Goal: Obtain resource: Download file/media

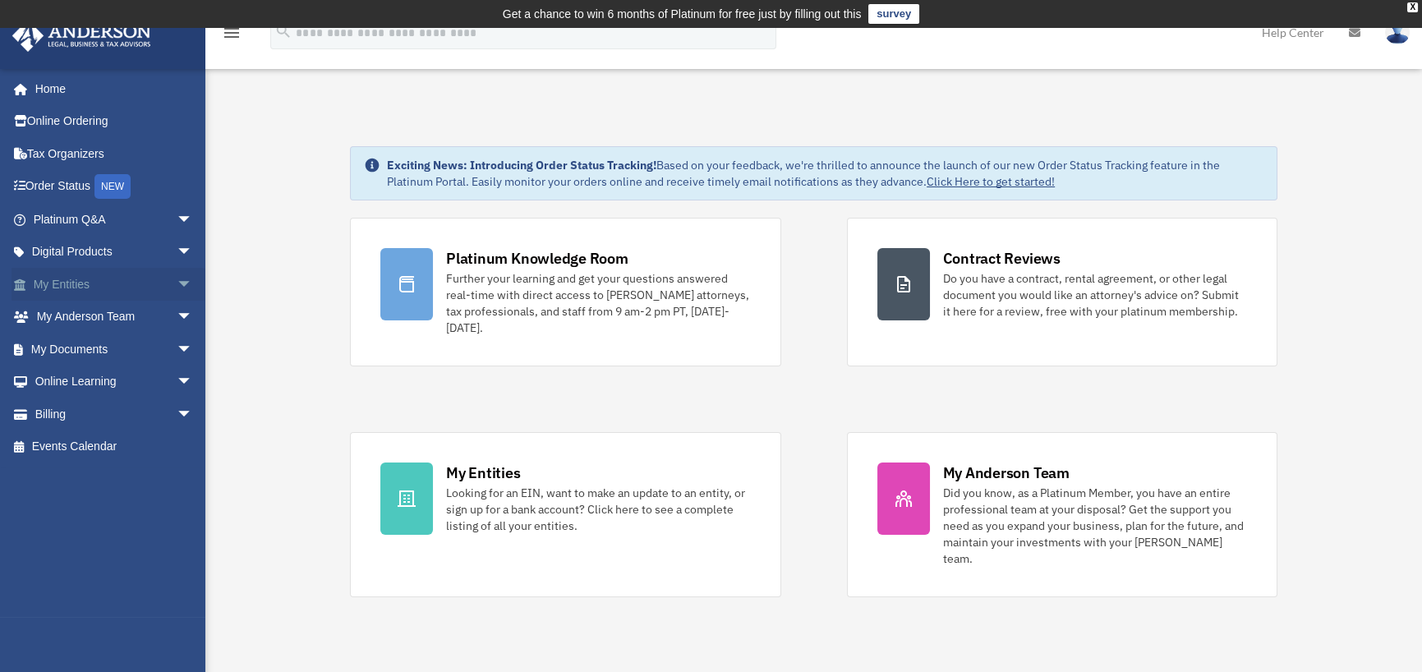
click at [177, 289] on span "arrow_drop_down" at bounding box center [193, 285] width 33 height 34
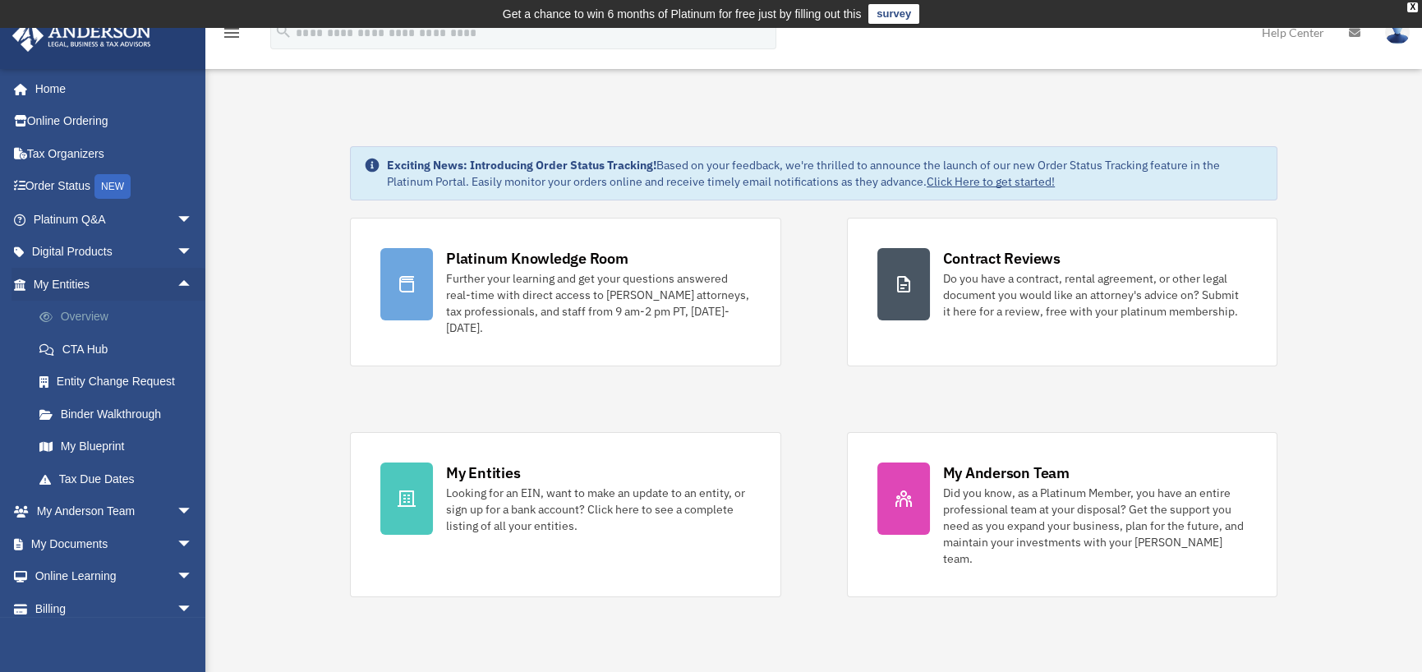
click at [158, 317] on link "Overview" at bounding box center [120, 317] width 195 height 33
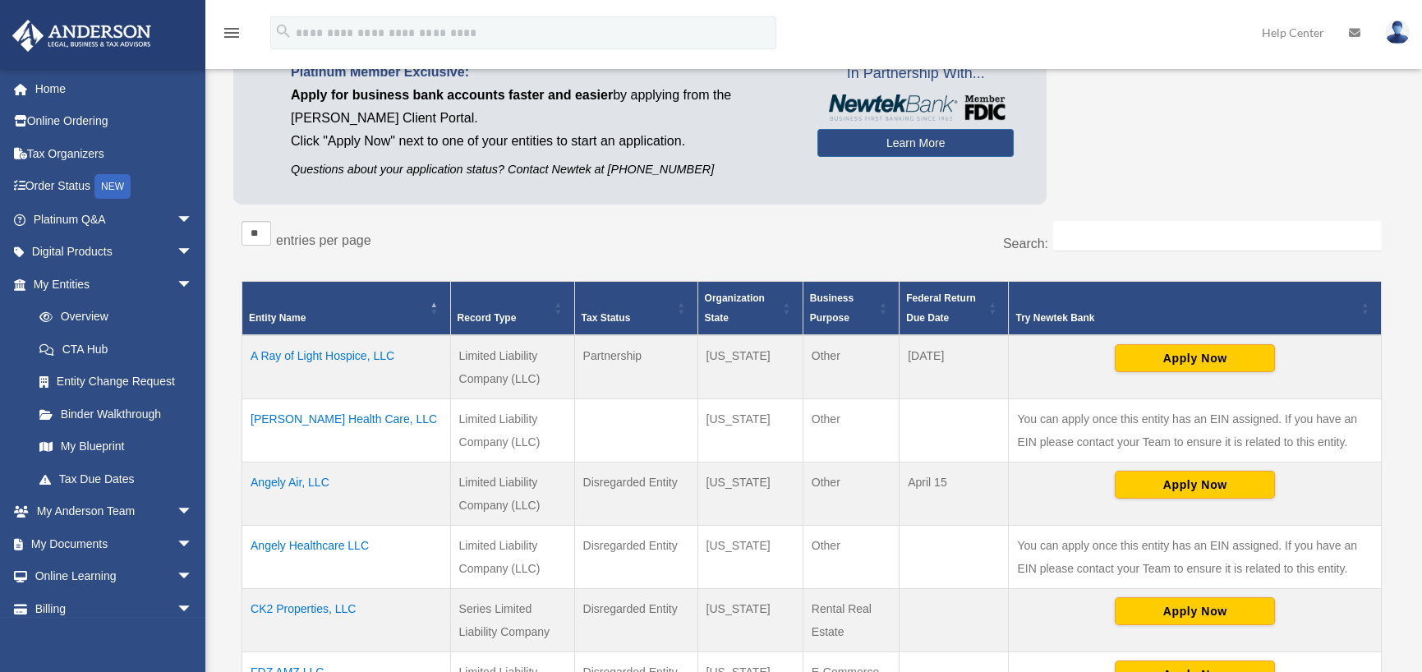
scroll to position [246, 0]
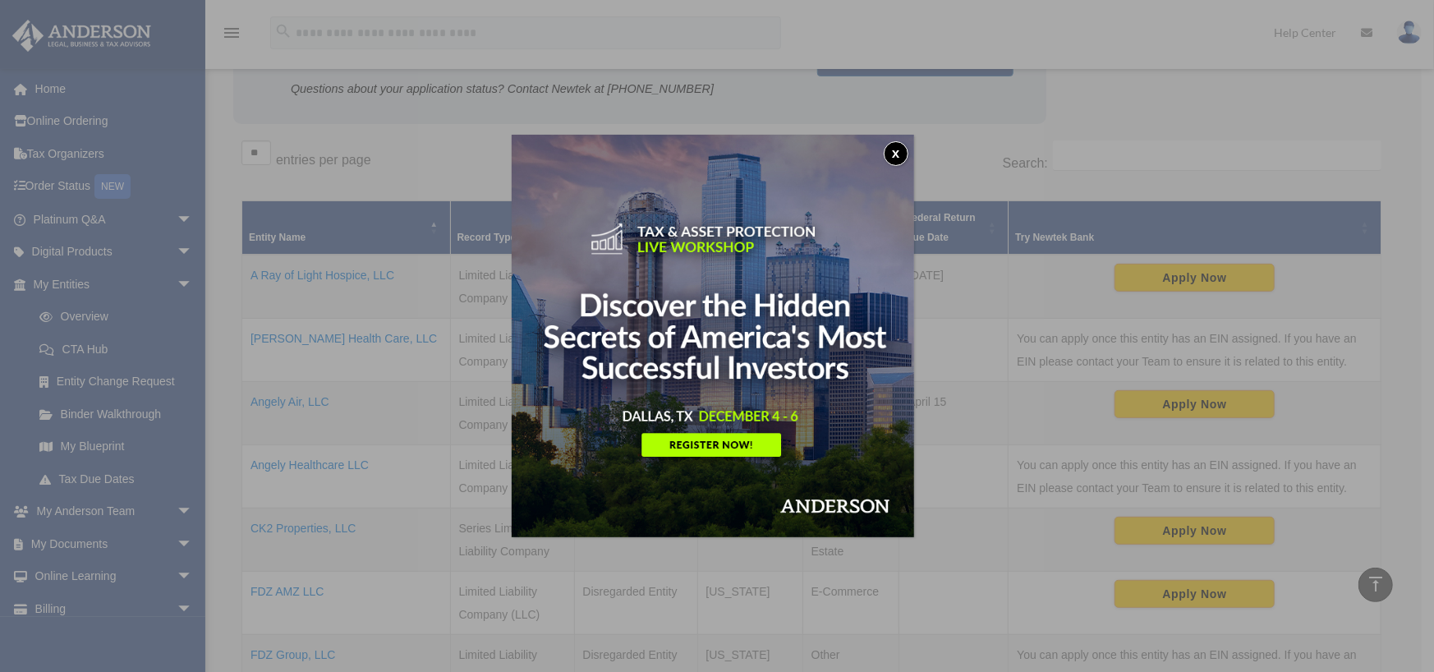
click at [896, 150] on button "x" at bounding box center [896, 153] width 25 height 25
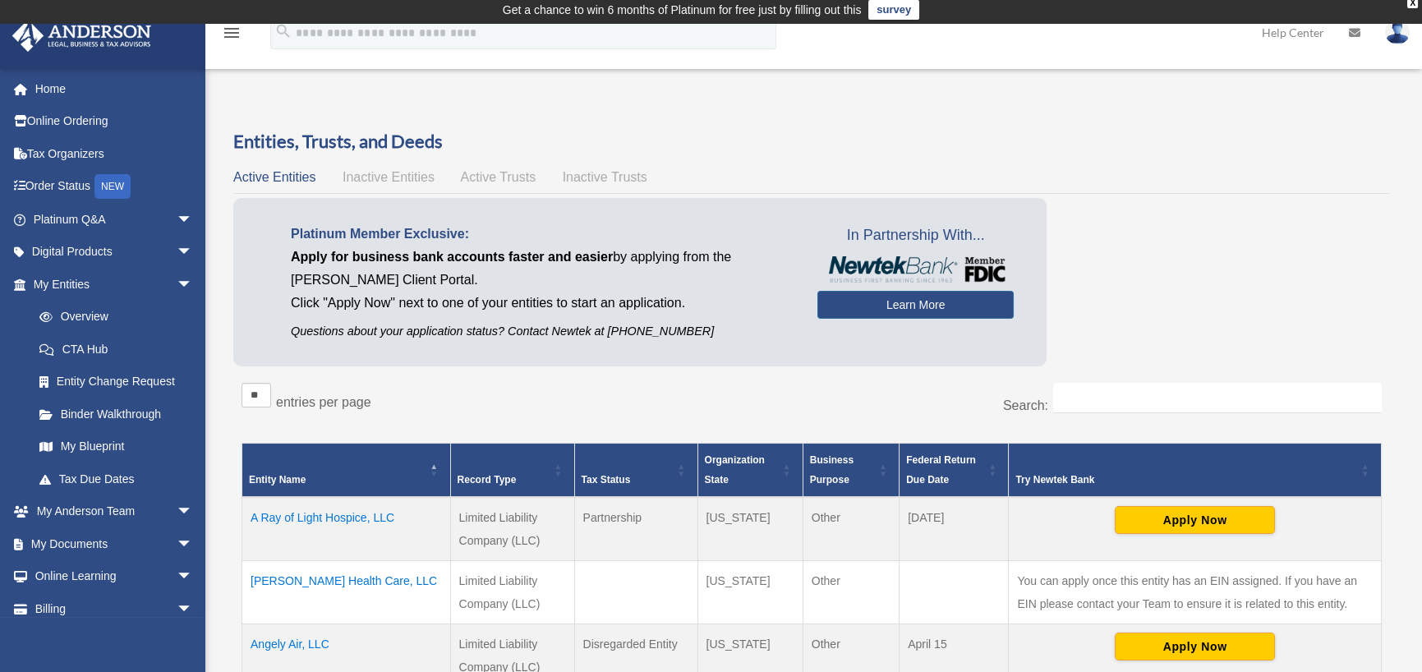
scroll to position [0, 0]
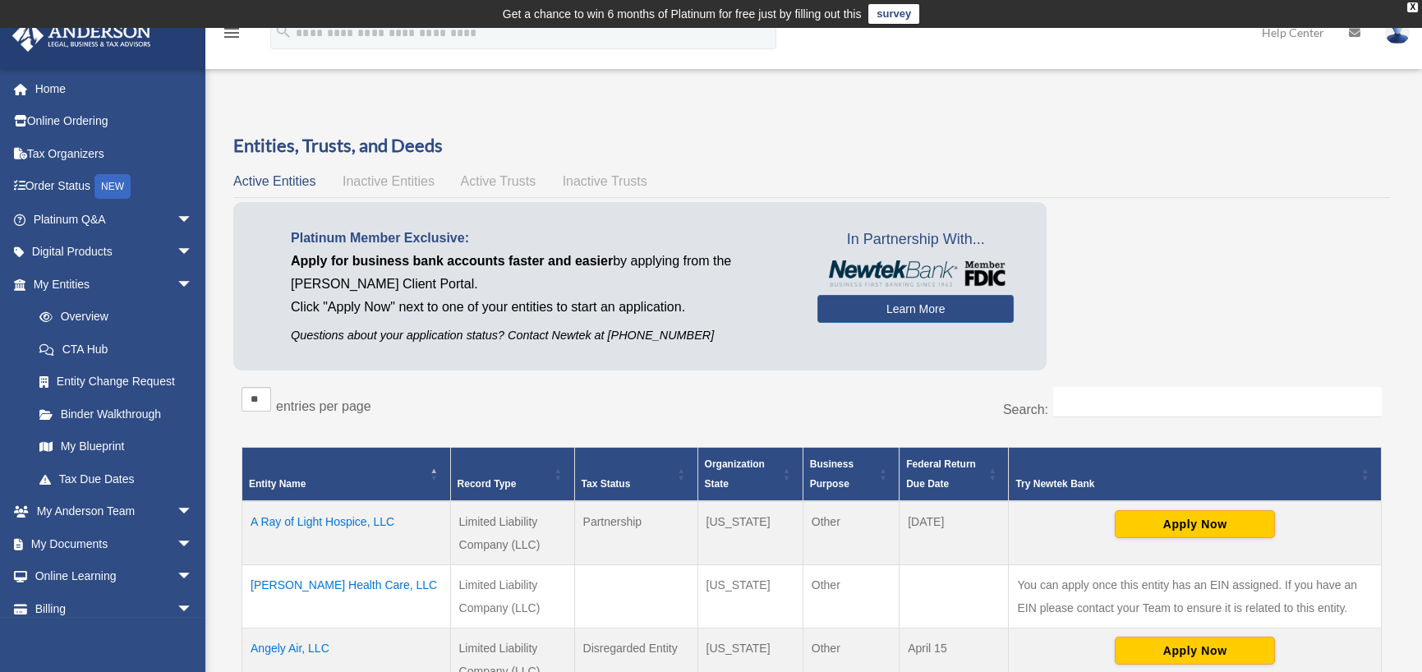
click at [426, 180] on span "Inactive Entities" at bounding box center [389, 181] width 92 height 14
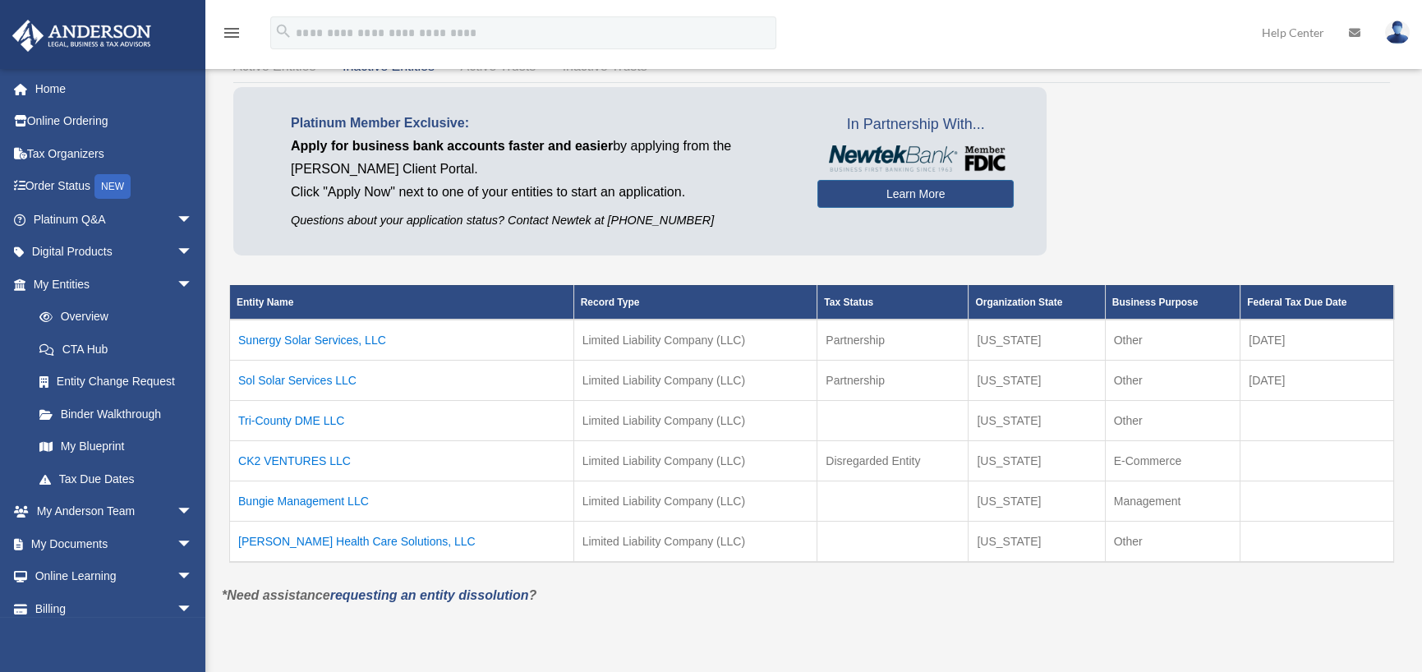
scroll to position [164, 0]
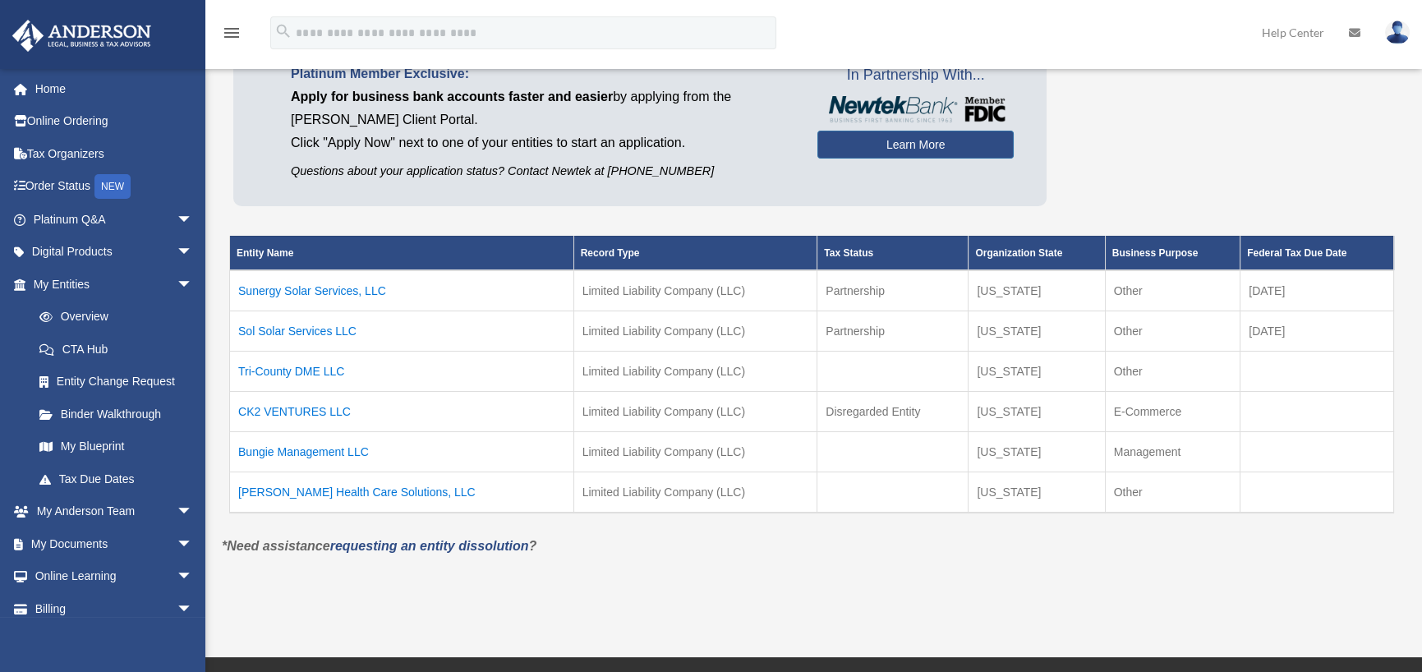
click at [334, 323] on td "Sol Solar Services LLC" at bounding box center [402, 331] width 344 height 40
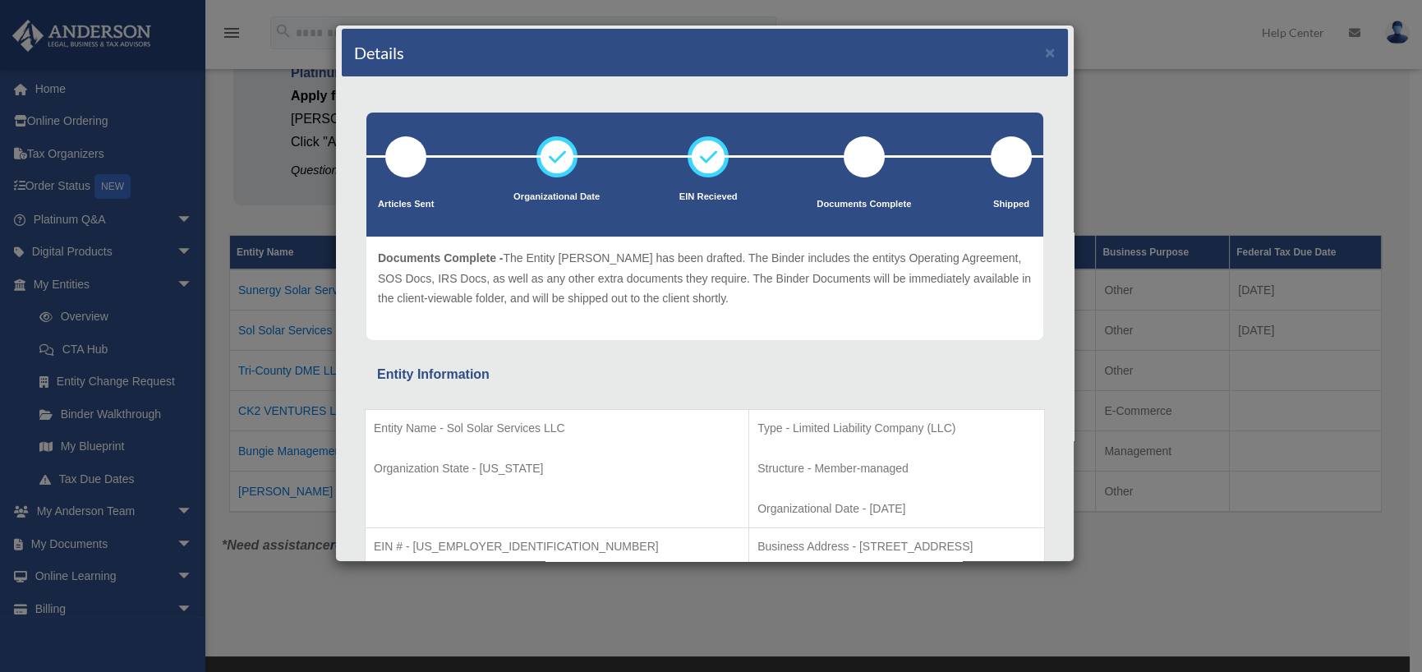
scroll to position [0, 0]
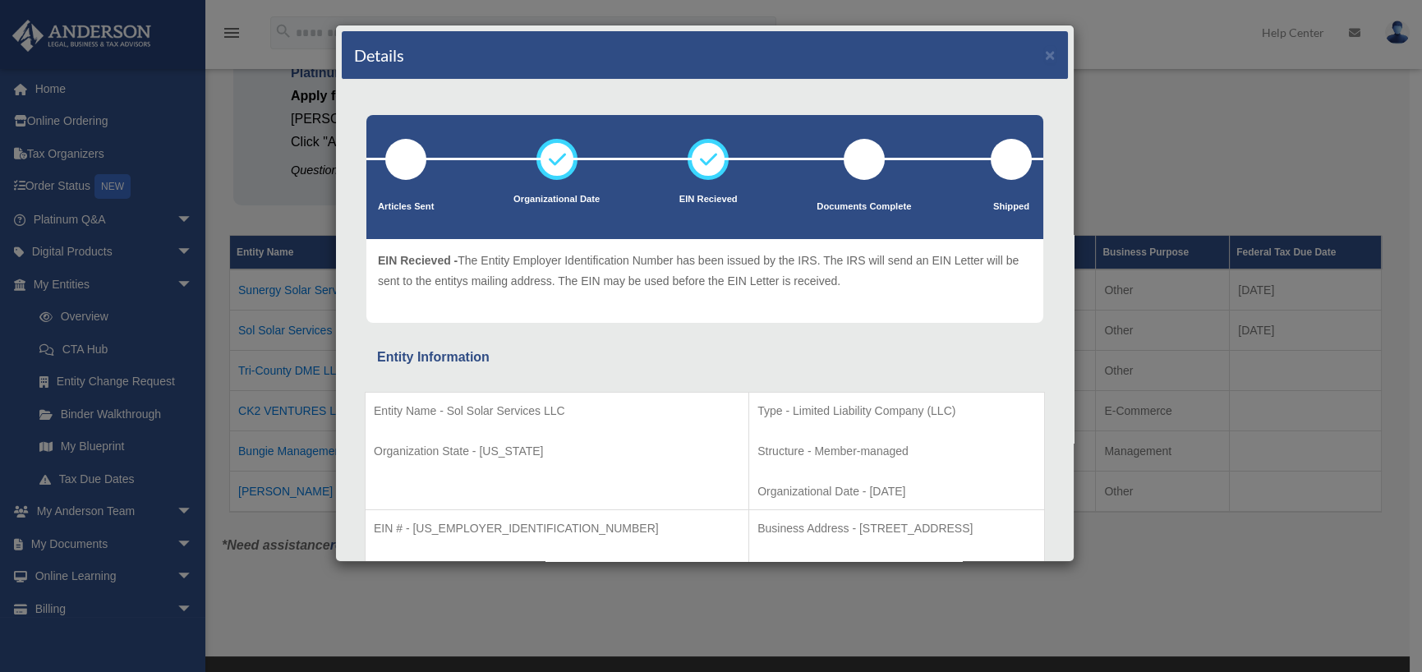
click at [1076, 315] on div "Details × Articles Sent Organizational Date" at bounding box center [711, 336] width 1422 height 672
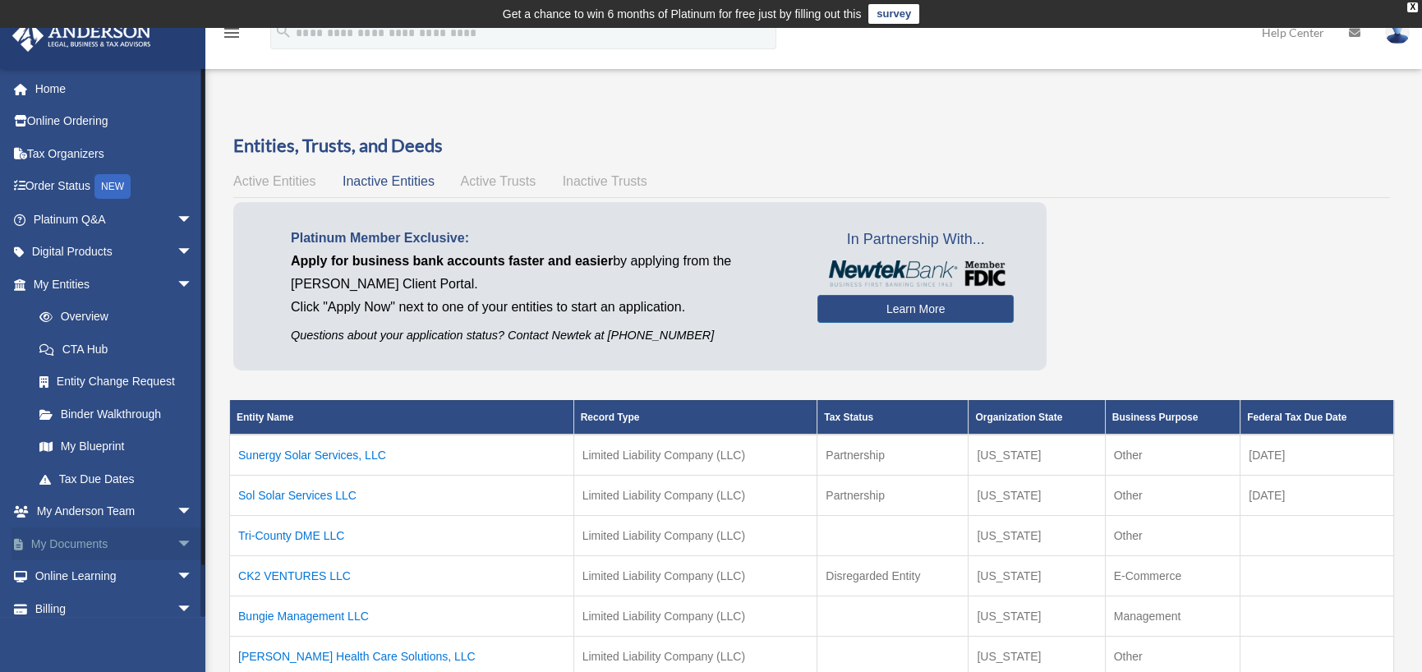
click at [177, 534] on span "arrow_drop_down" at bounding box center [193, 544] width 33 height 34
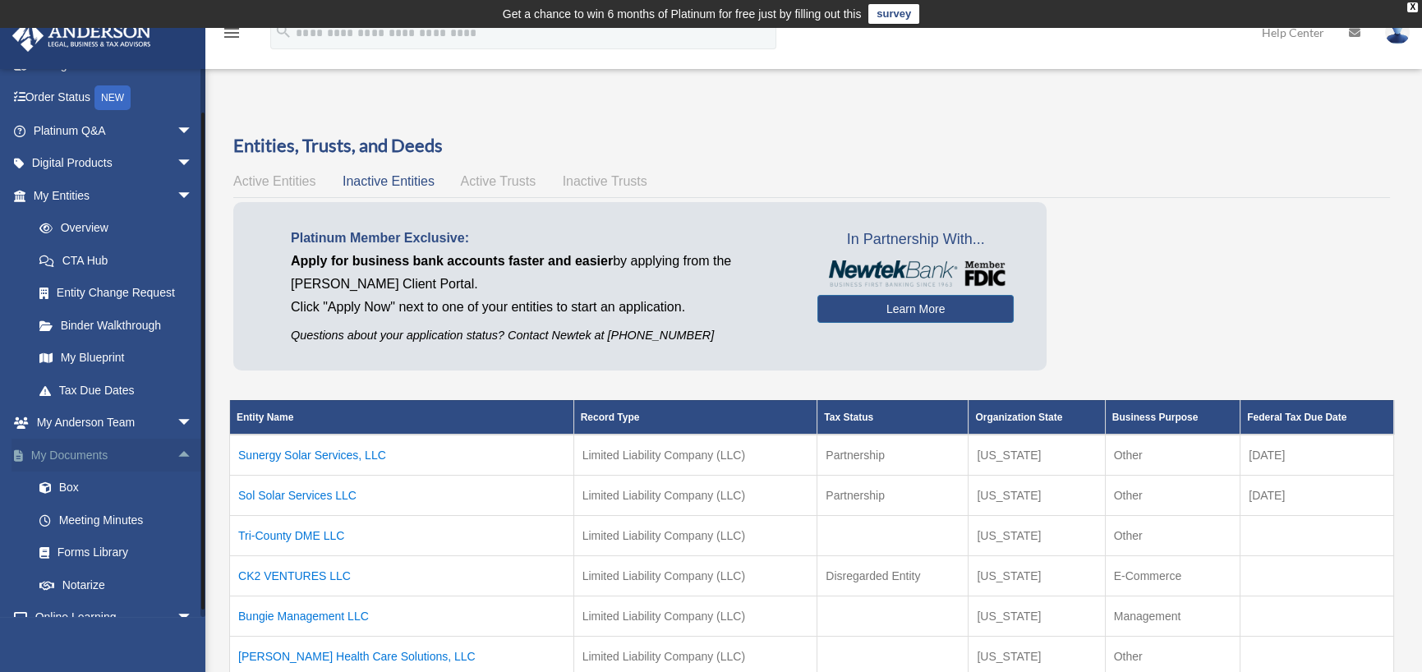
scroll to position [164, 0]
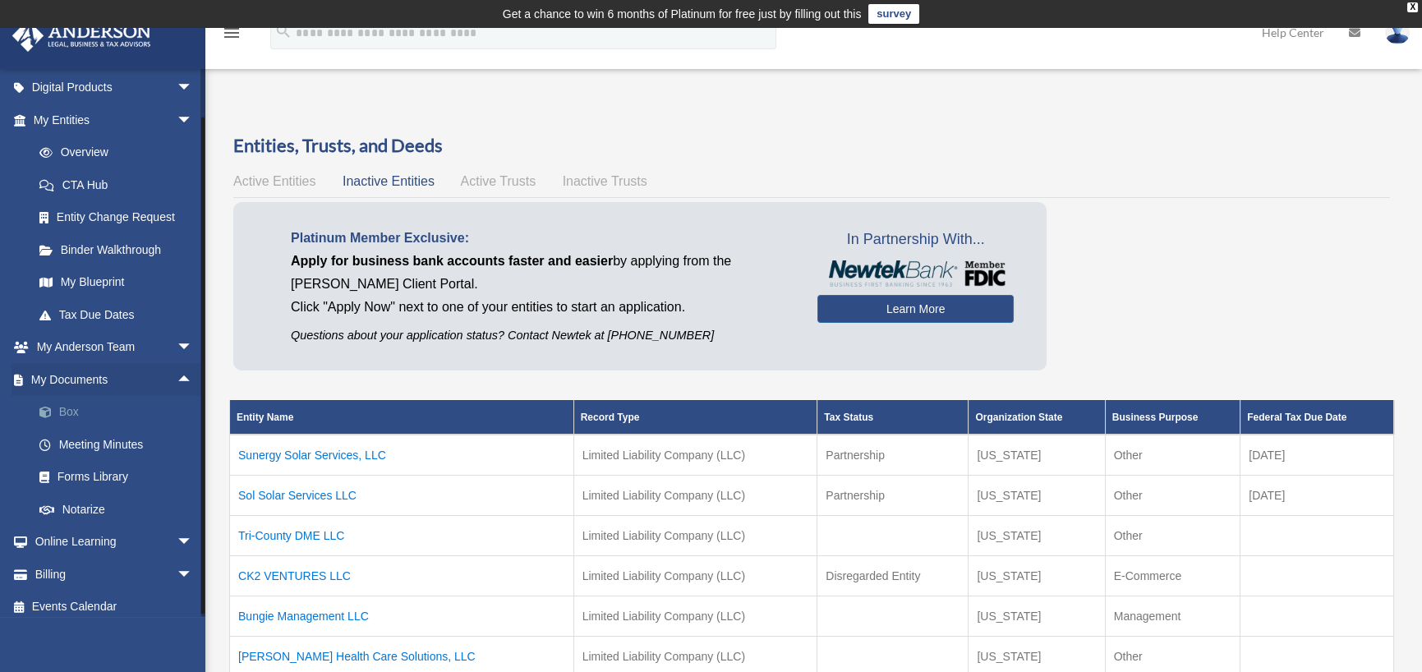
click at [138, 409] on link "Box" at bounding box center [120, 412] width 195 height 33
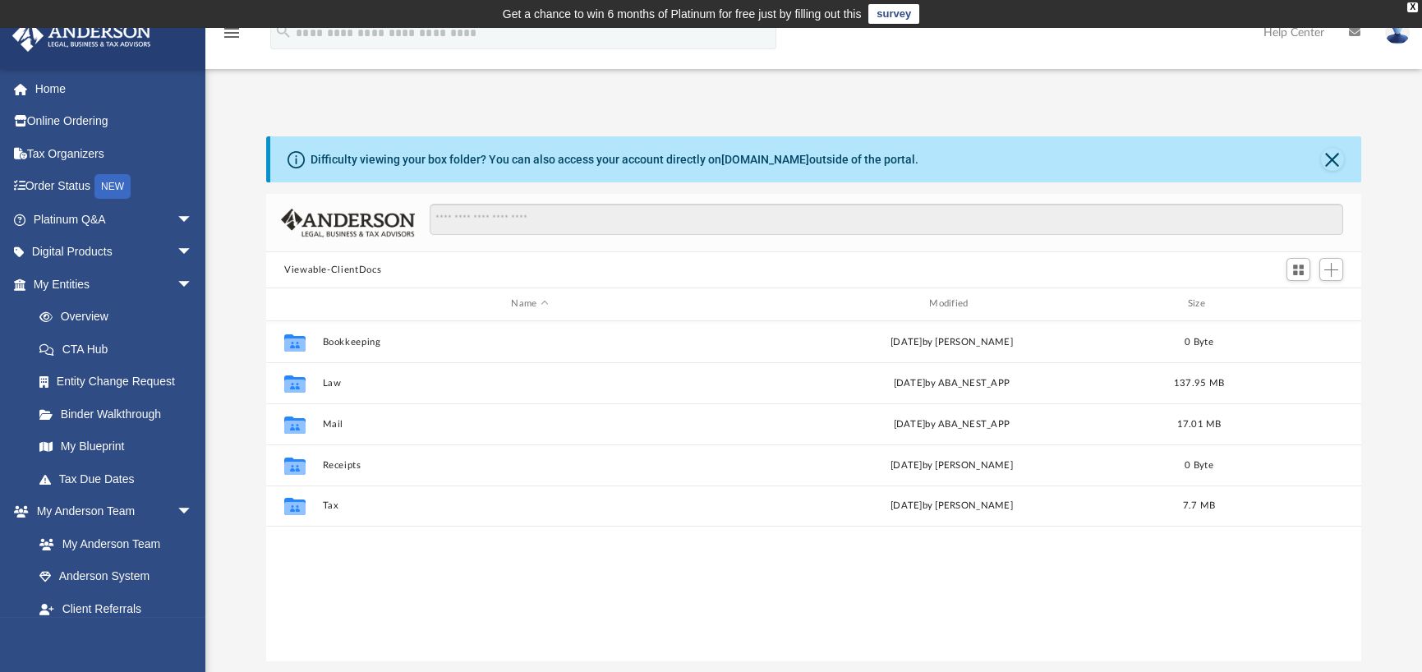
scroll to position [361, 1082]
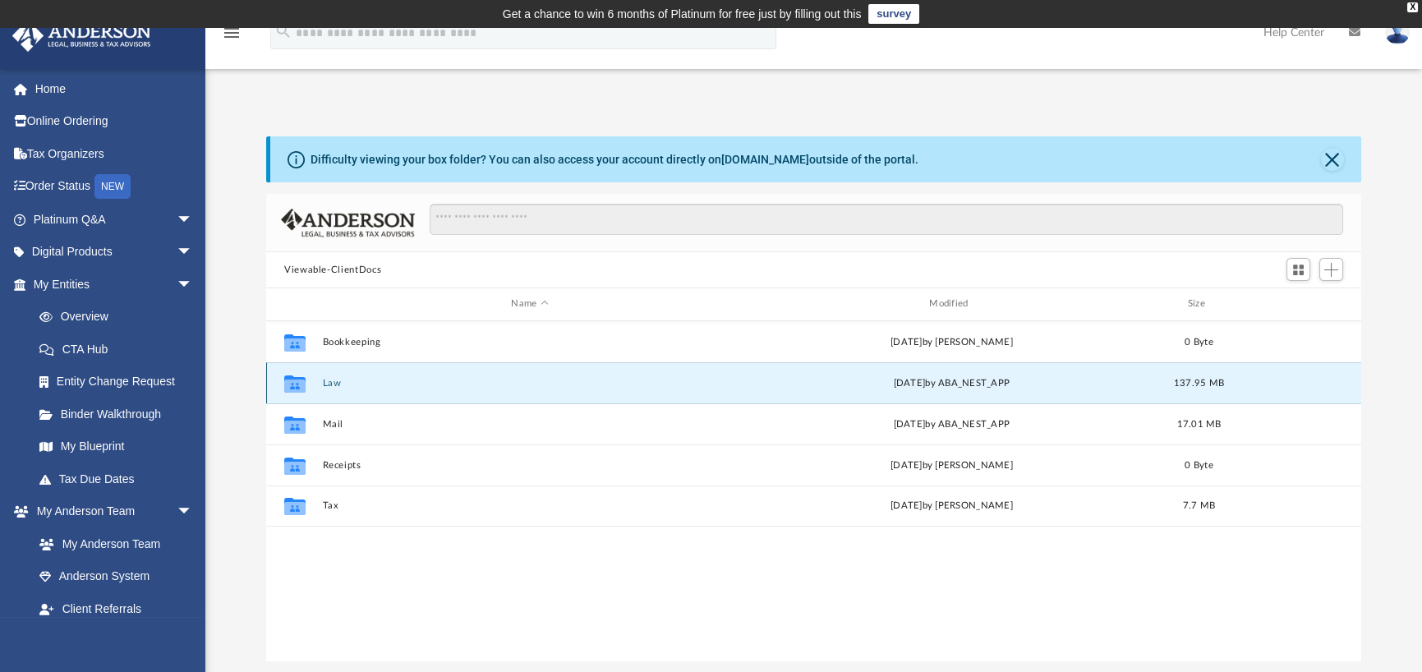
click at [333, 379] on button "Law" at bounding box center [530, 383] width 415 height 11
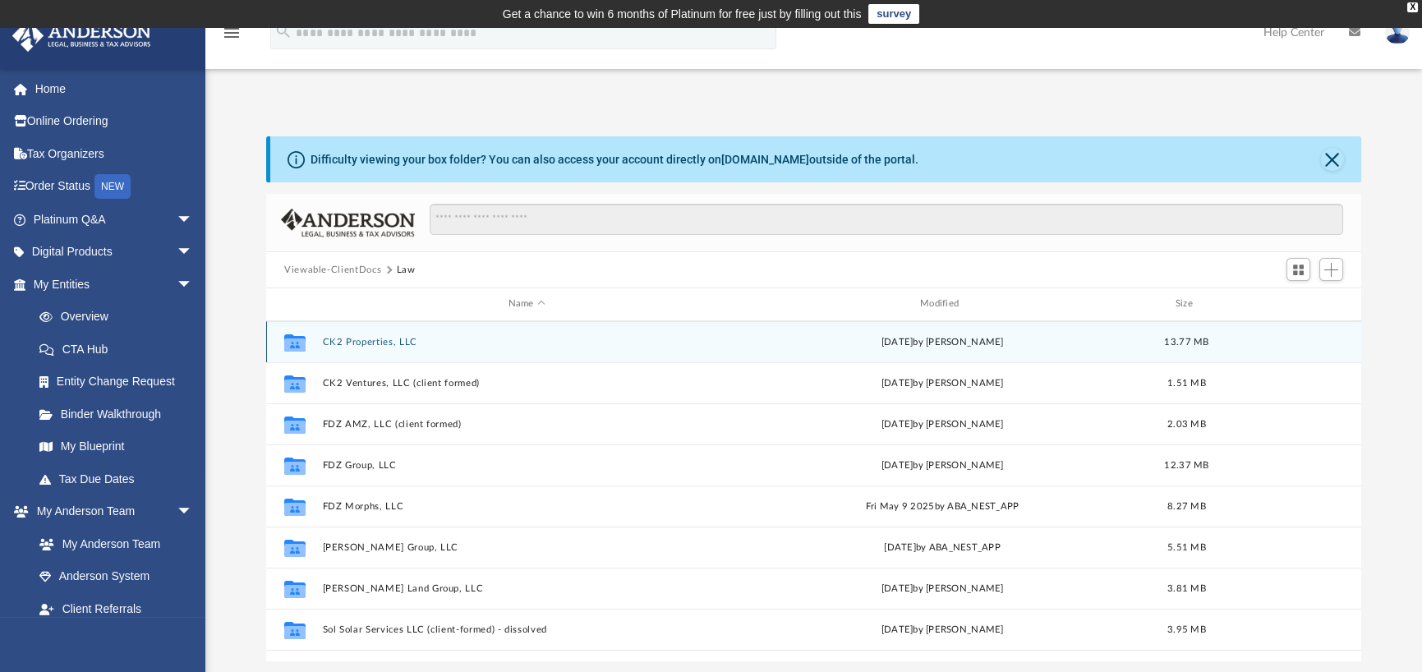
scroll to position [246, 0]
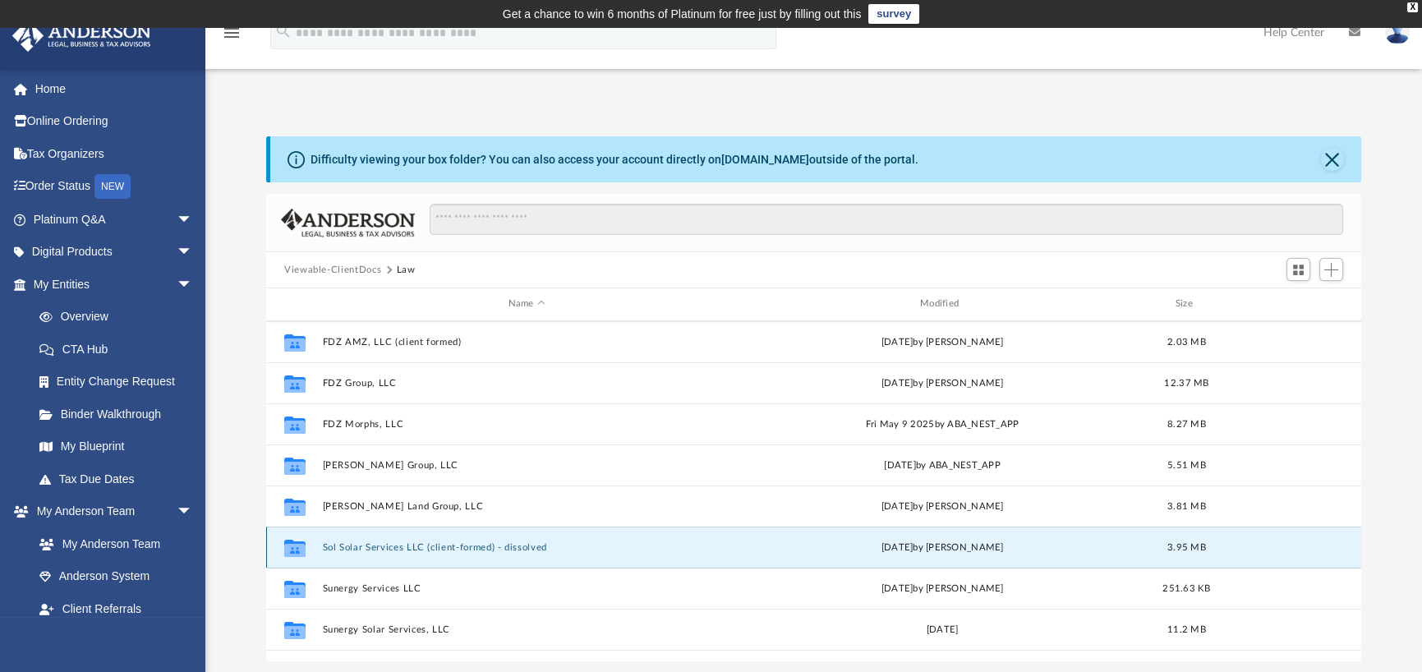
click at [401, 545] on button "Sol Solar Services LLC (client-formed) - dissolved" at bounding box center [527, 547] width 408 height 11
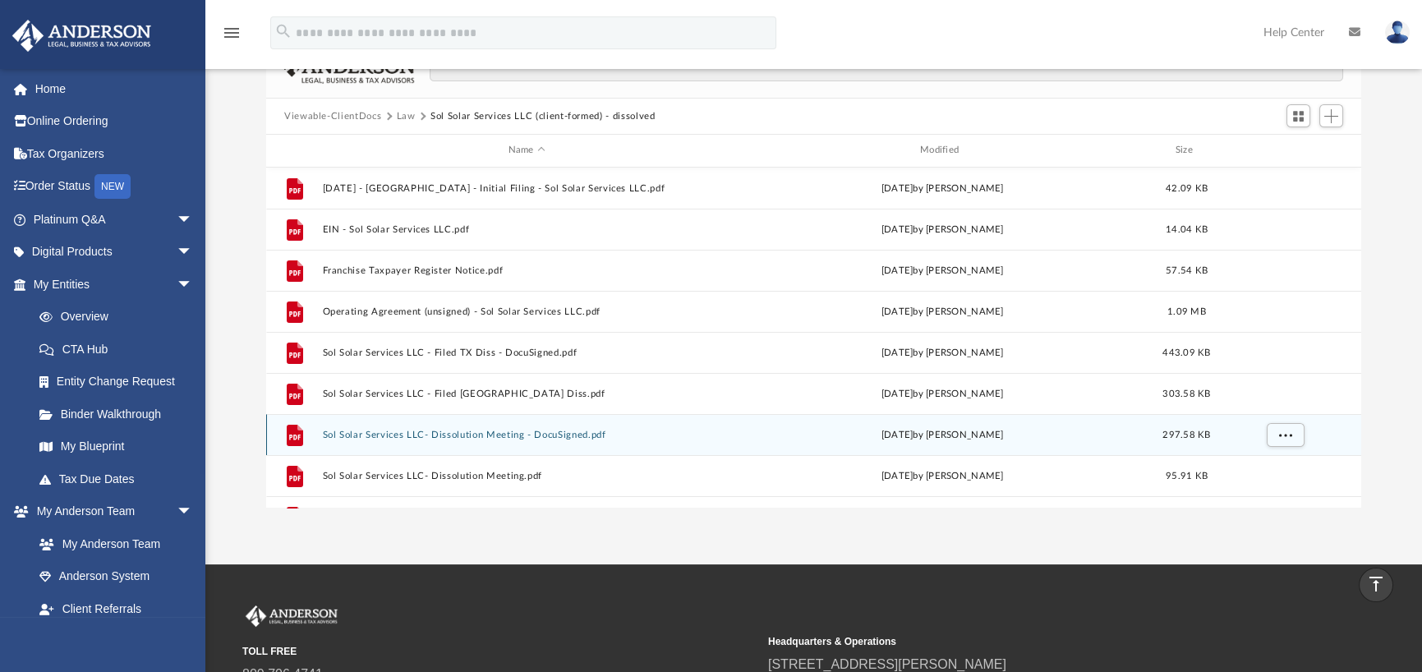
scroll to position [0, 0]
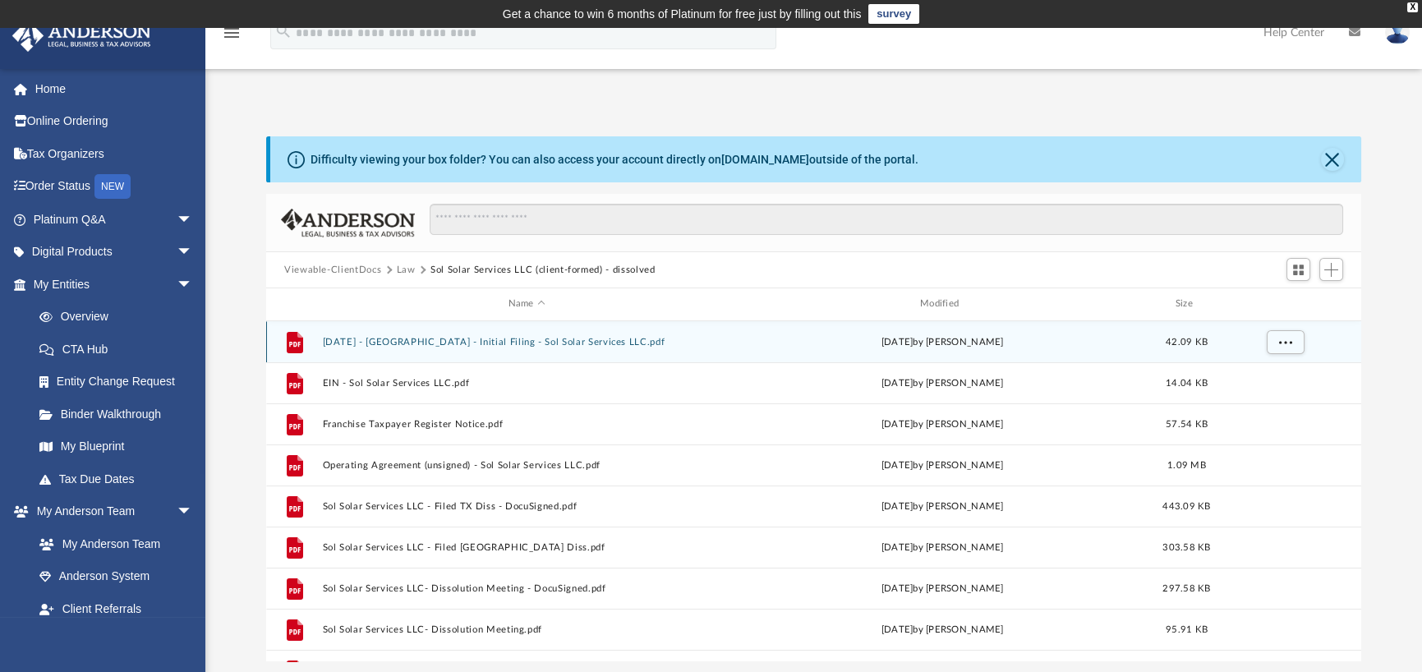
click at [545, 343] on button "3-24-23 - TX - Initial Filing - Sol Solar Services LLC.pdf" at bounding box center [527, 342] width 408 height 11
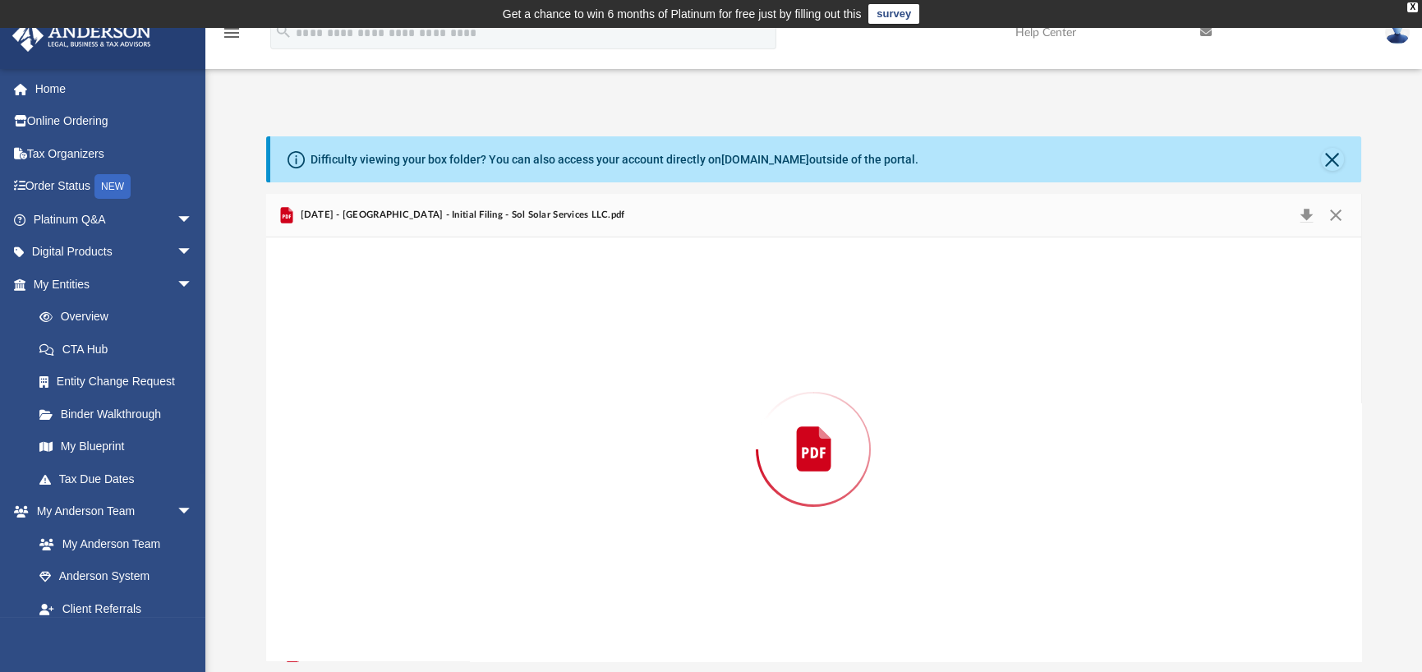
click at [545, 343] on div "Preview" at bounding box center [813, 449] width 1095 height 424
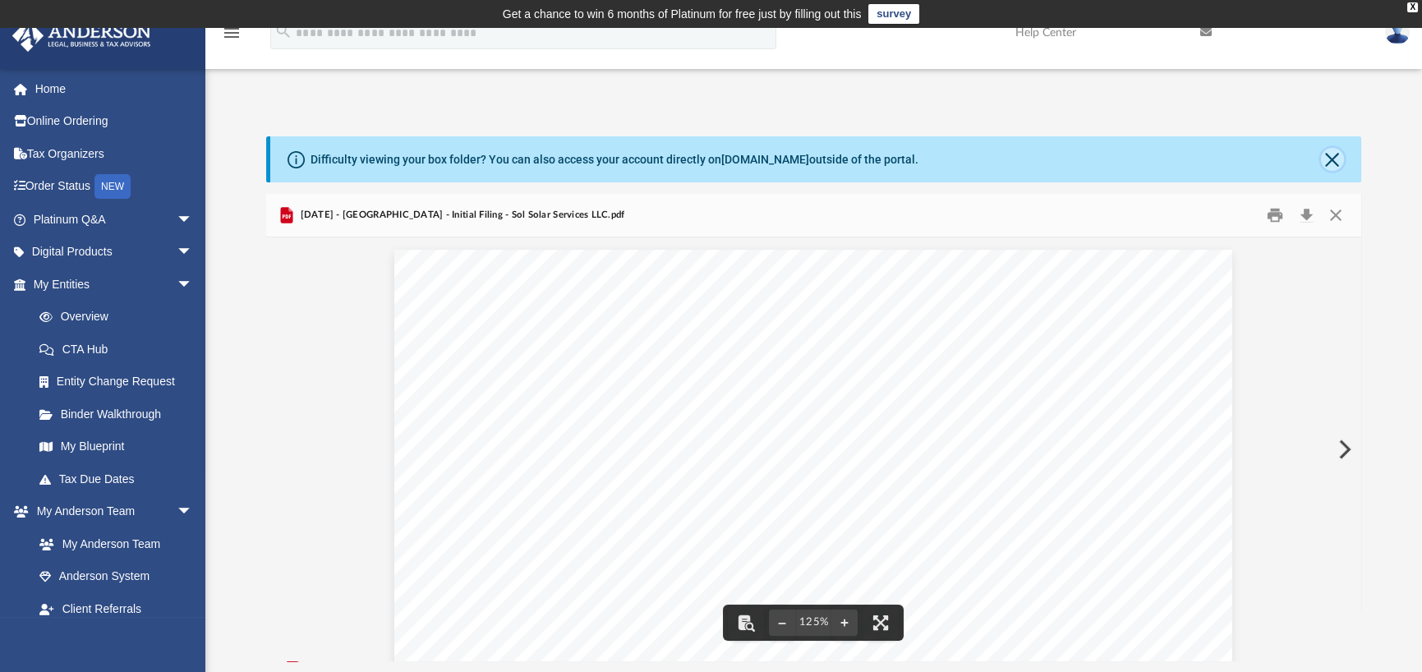
click at [1336, 158] on button "Close" at bounding box center [1332, 159] width 23 height 23
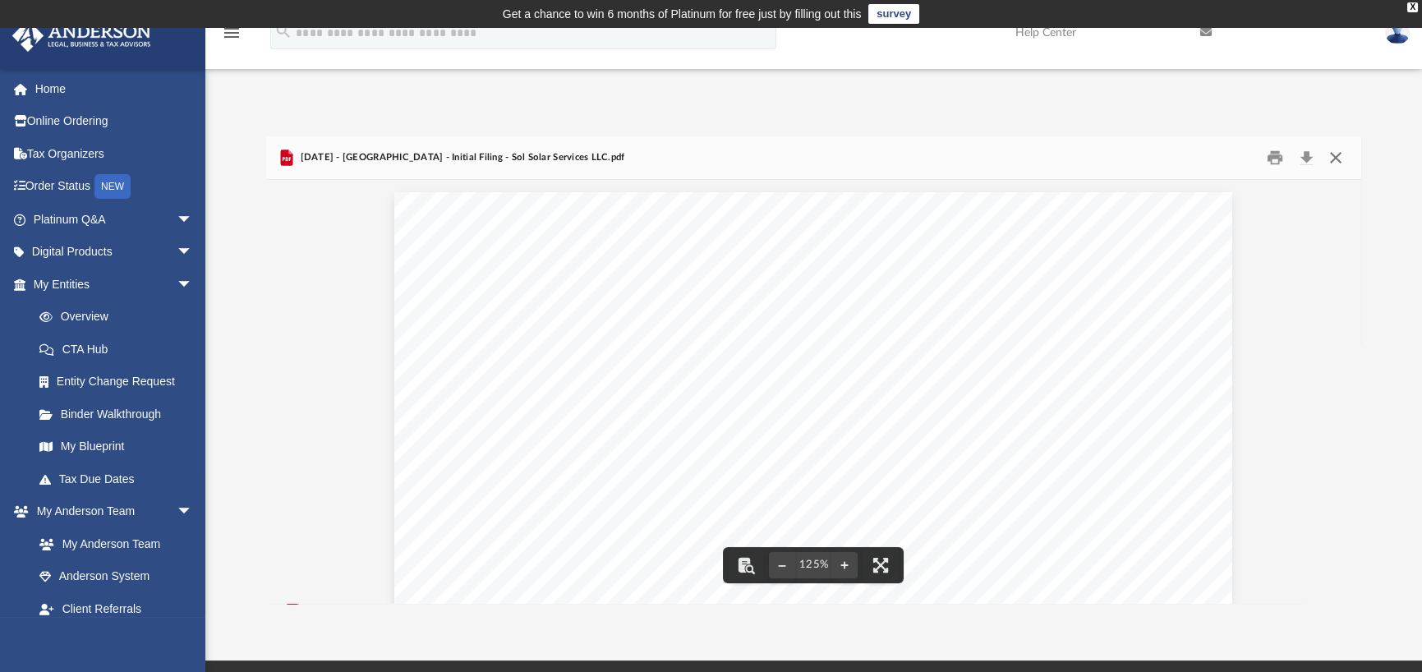
click at [1331, 164] on button "Close" at bounding box center [1336, 157] width 30 height 25
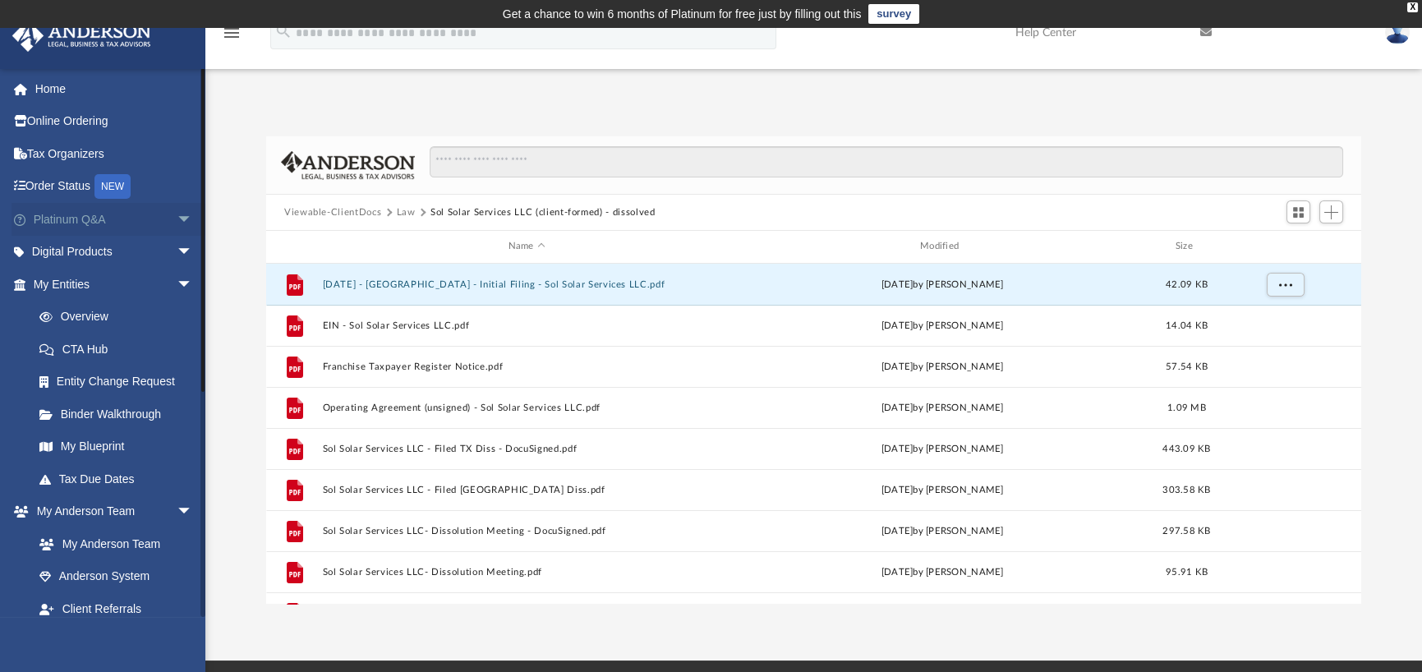
click at [177, 214] on span "arrow_drop_down" at bounding box center [193, 220] width 33 height 34
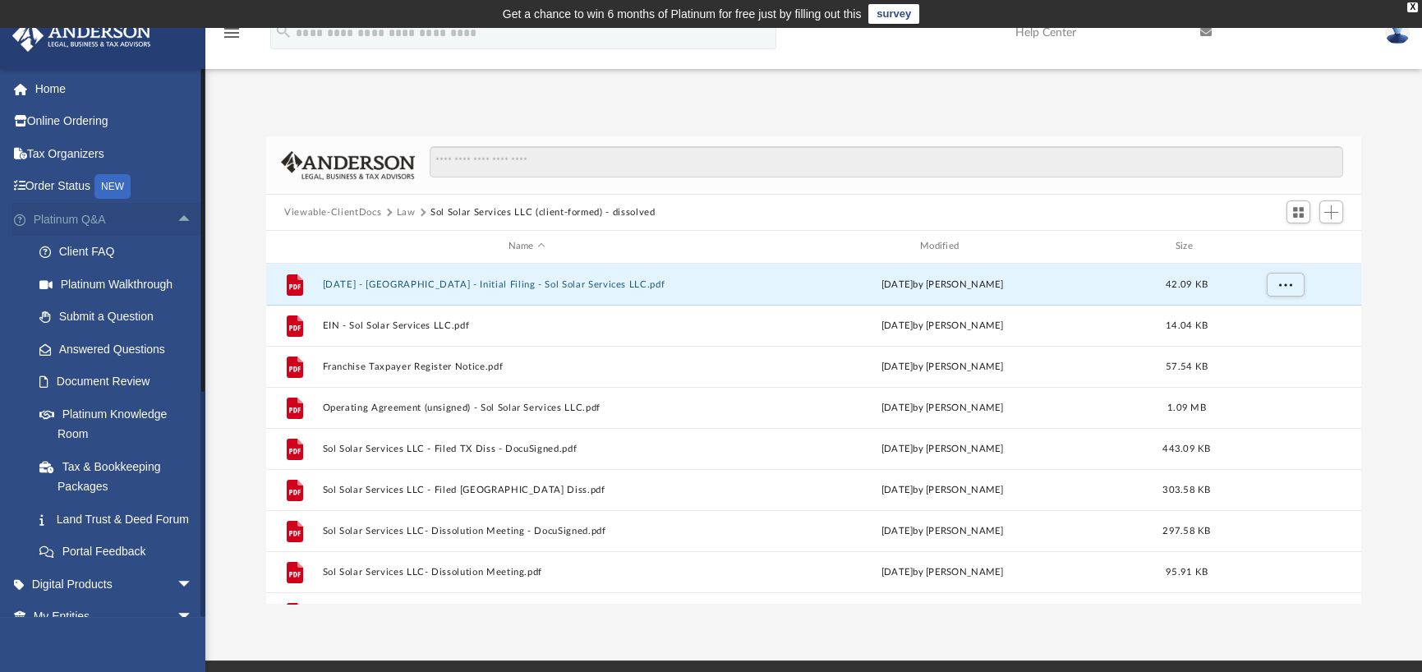
click at [177, 212] on span "arrow_drop_up" at bounding box center [193, 220] width 33 height 34
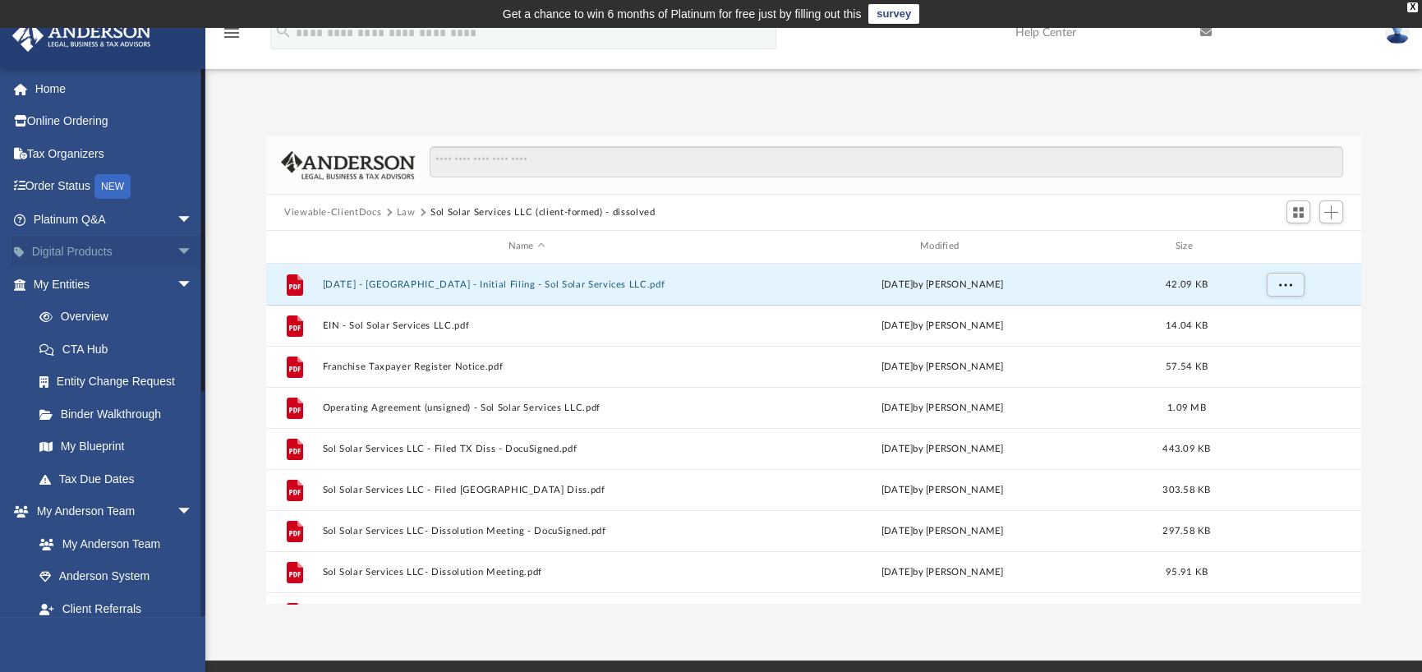
click at [177, 246] on span "arrow_drop_down" at bounding box center [193, 253] width 33 height 34
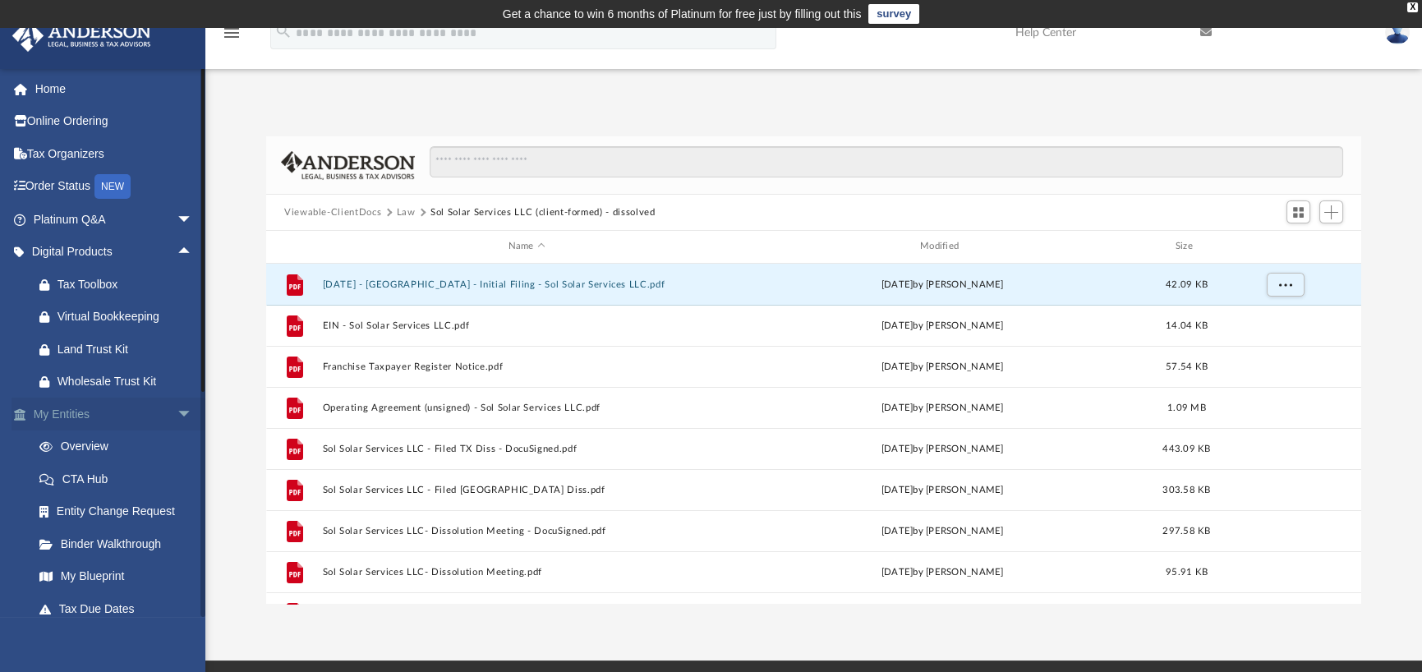
click at [177, 408] on span "arrow_drop_down" at bounding box center [193, 415] width 33 height 34
click at [177, 443] on span "arrow_drop_down" at bounding box center [193, 447] width 33 height 34
click at [177, 475] on span "arrow_drop_down" at bounding box center [193, 480] width 33 height 34
click at [177, 503] on span "arrow_drop_down" at bounding box center [193, 512] width 33 height 34
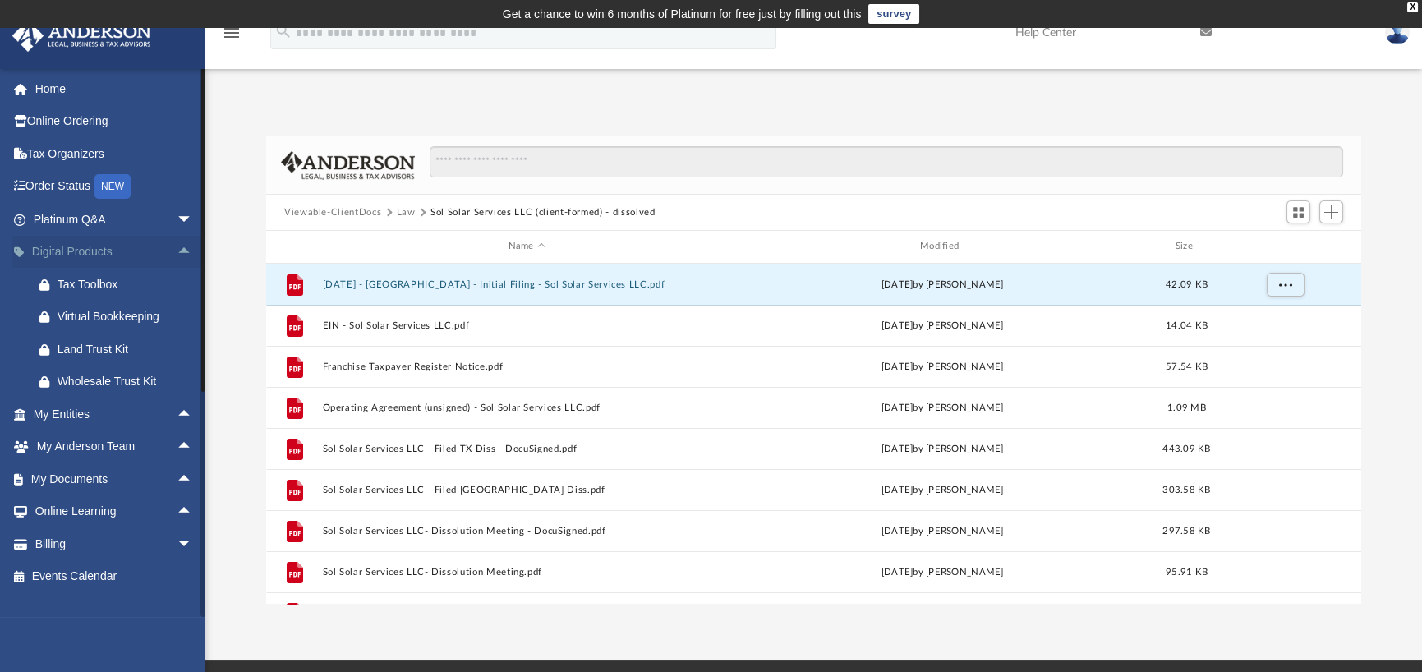
click at [177, 244] on span "arrow_drop_up" at bounding box center [193, 253] width 33 height 34
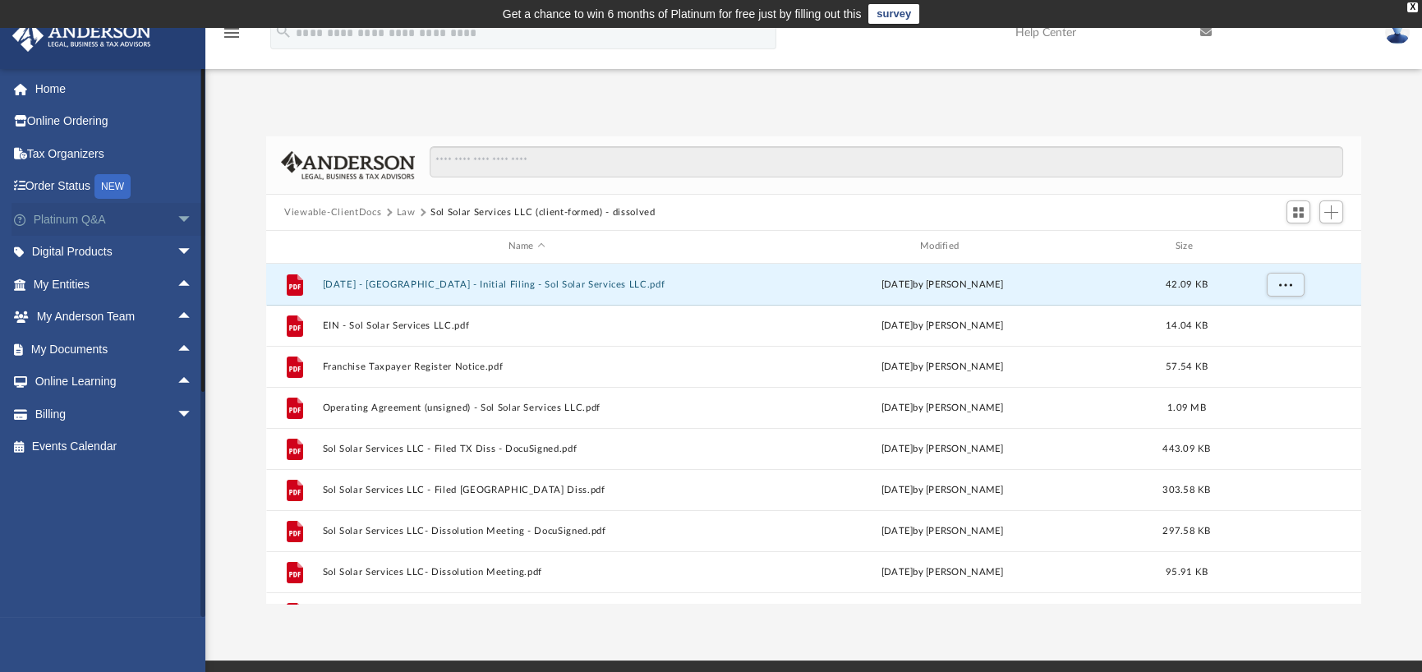
click at [177, 226] on span "arrow_drop_down" at bounding box center [193, 220] width 33 height 34
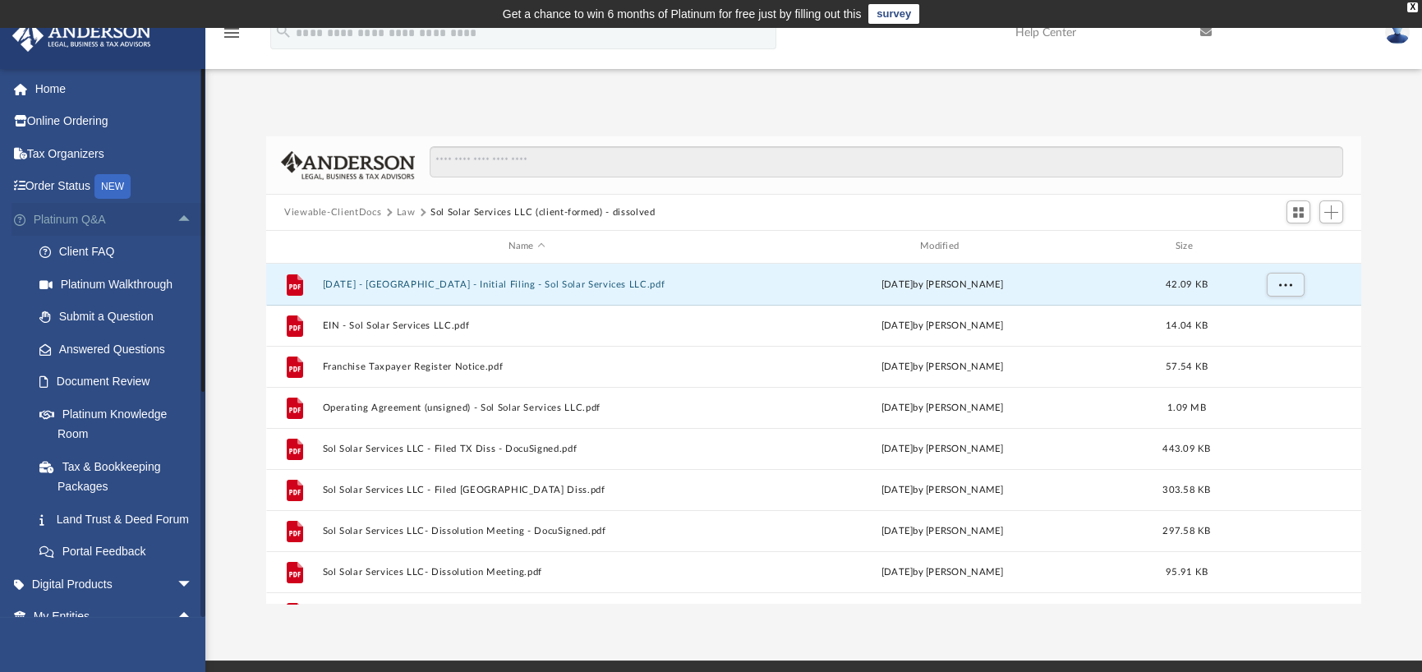
click at [177, 225] on span "arrow_drop_up" at bounding box center [193, 220] width 33 height 34
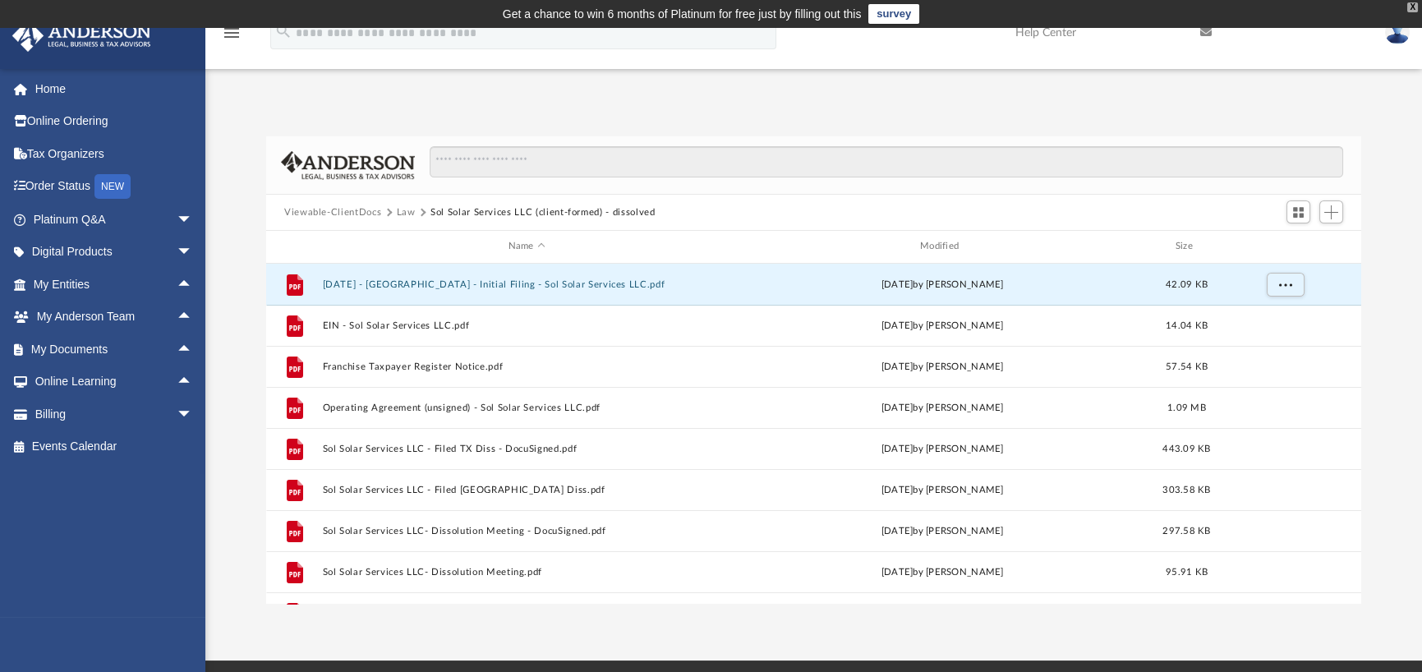
click at [1407, 8] on div "X" at bounding box center [1412, 7] width 11 height 10
